Goal: Information Seeking & Learning: Learn about a topic

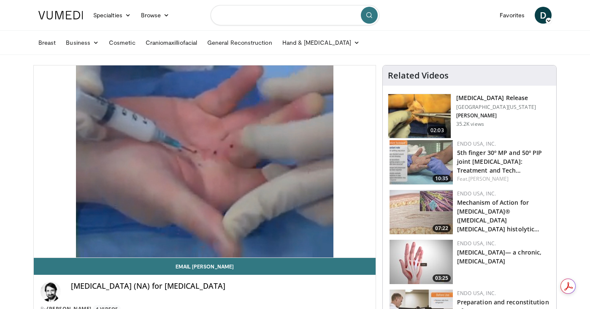
click at [250, 17] on input "Search topics, interventions" at bounding box center [295, 15] width 169 height 20
type input "**********"
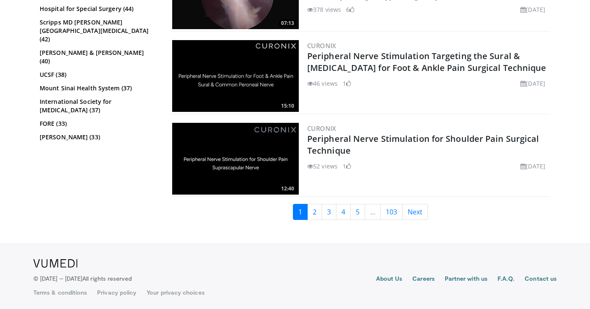
scroll to position [1794, 0]
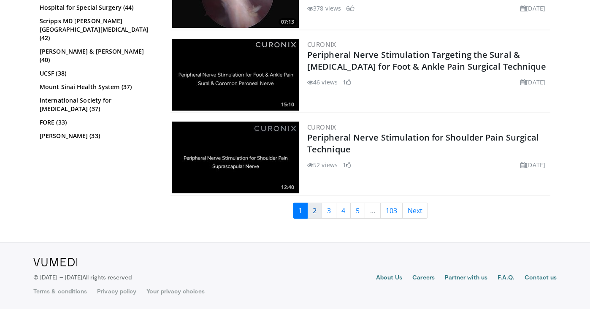
click at [315, 209] on link "2" at bounding box center [314, 211] width 15 height 16
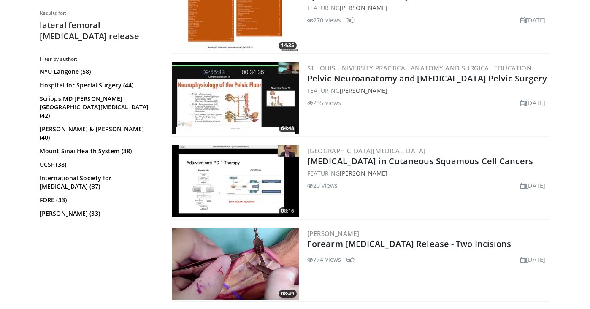
scroll to position [1876, 0]
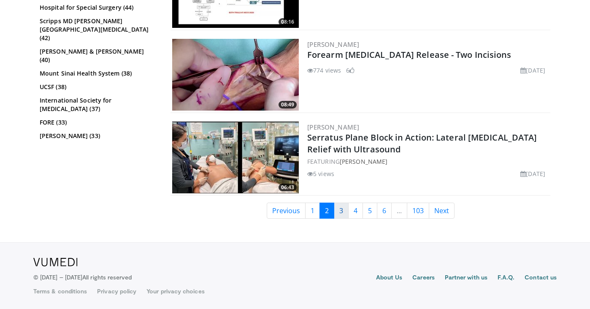
click at [346, 213] on link "3" at bounding box center [341, 211] width 15 height 16
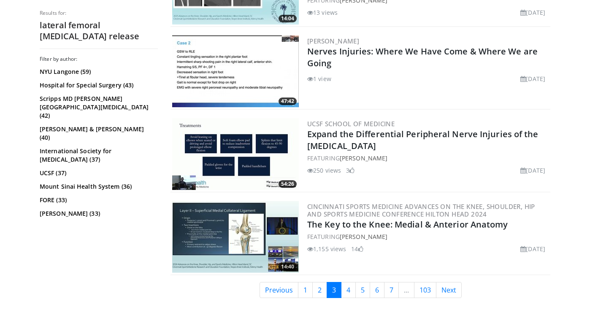
scroll to position [1959, 0]
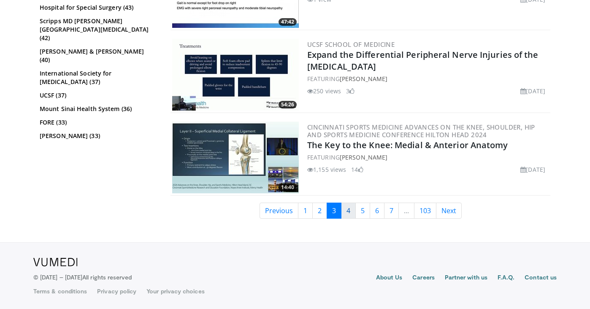
click at [349, 215] on link "4" at bounding box center [348, 211] width 15 height 16
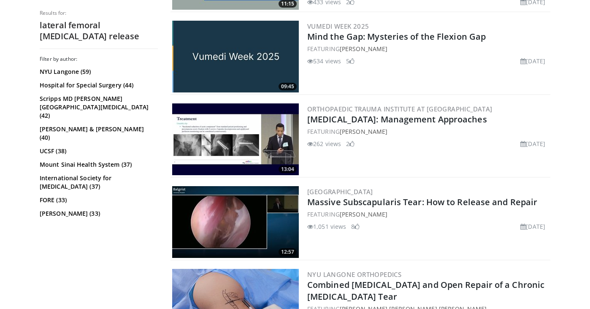
scroll to position [1959, 0]
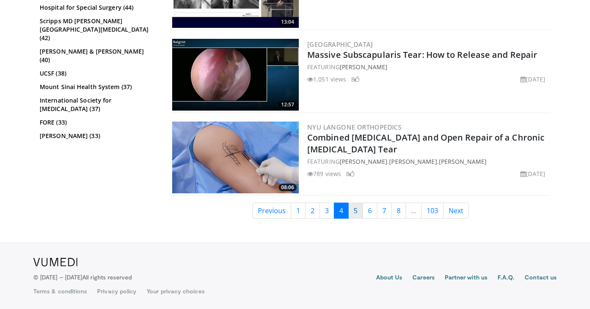
click at [356, 206] on link "5" at bounding box center [355, 211] width 15 height 16
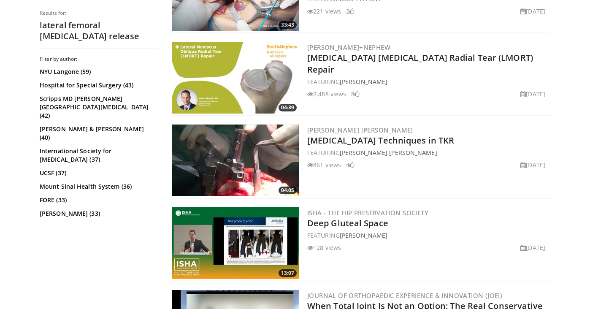
scroll to position [1876, 0]
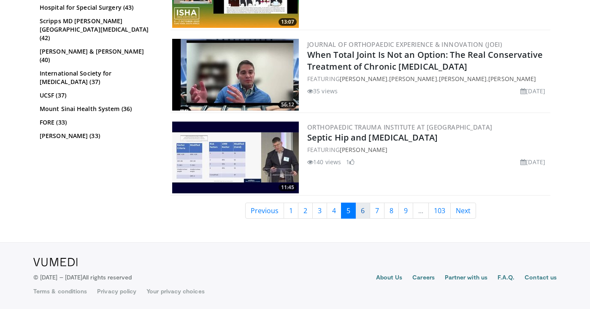
click at [357, 212] on link "6" at bounding box center [362, 211] width 15 height 16
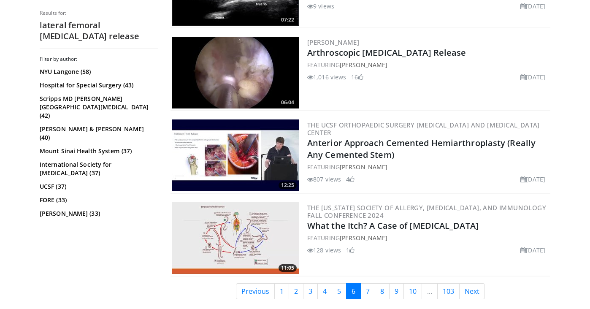
scroll to position [1959, 0]
